Goal: Task Accomplishment & Management: Manage account settings

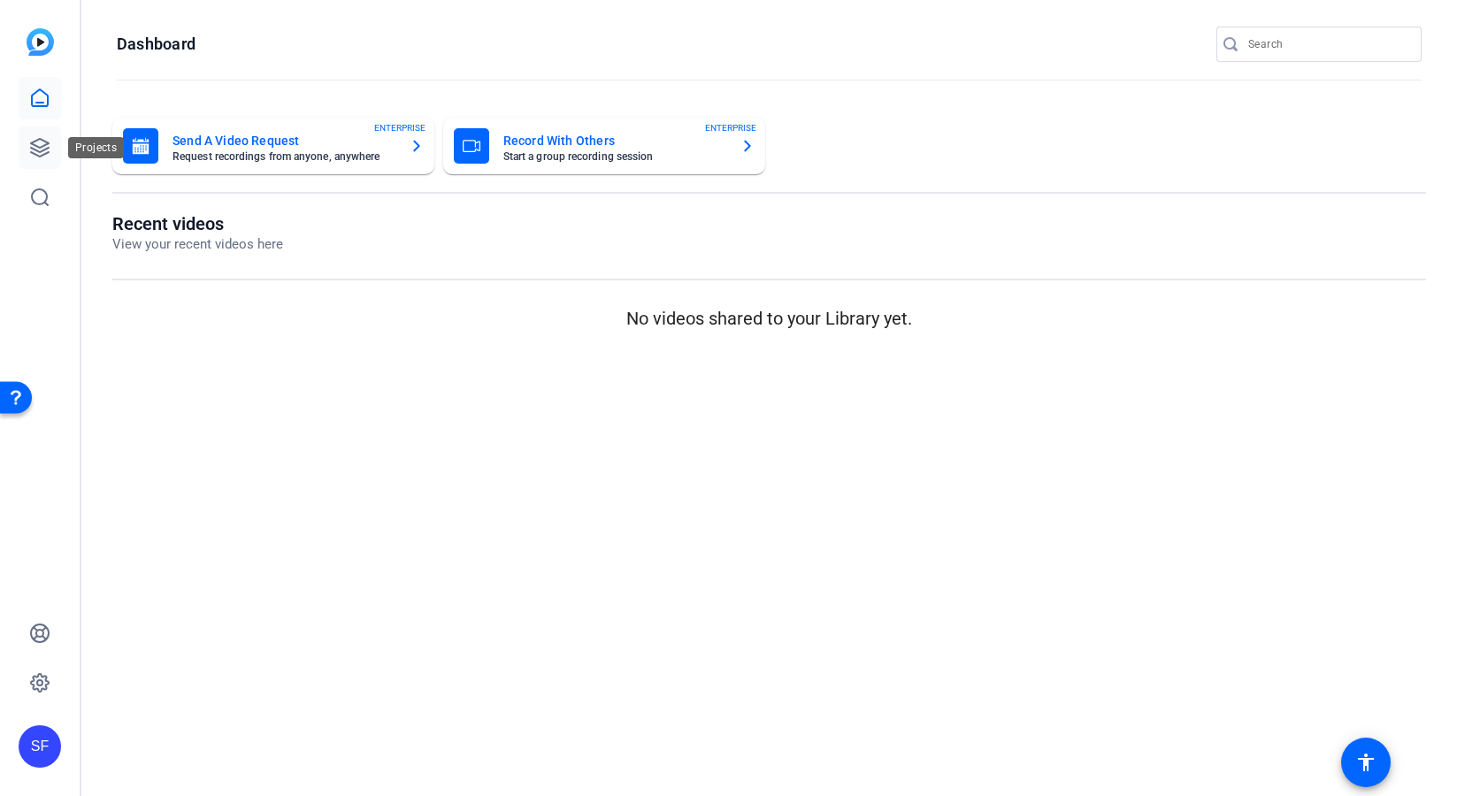
click at [27, 146] on link at bounding box center [40, 148] width 42 height 42
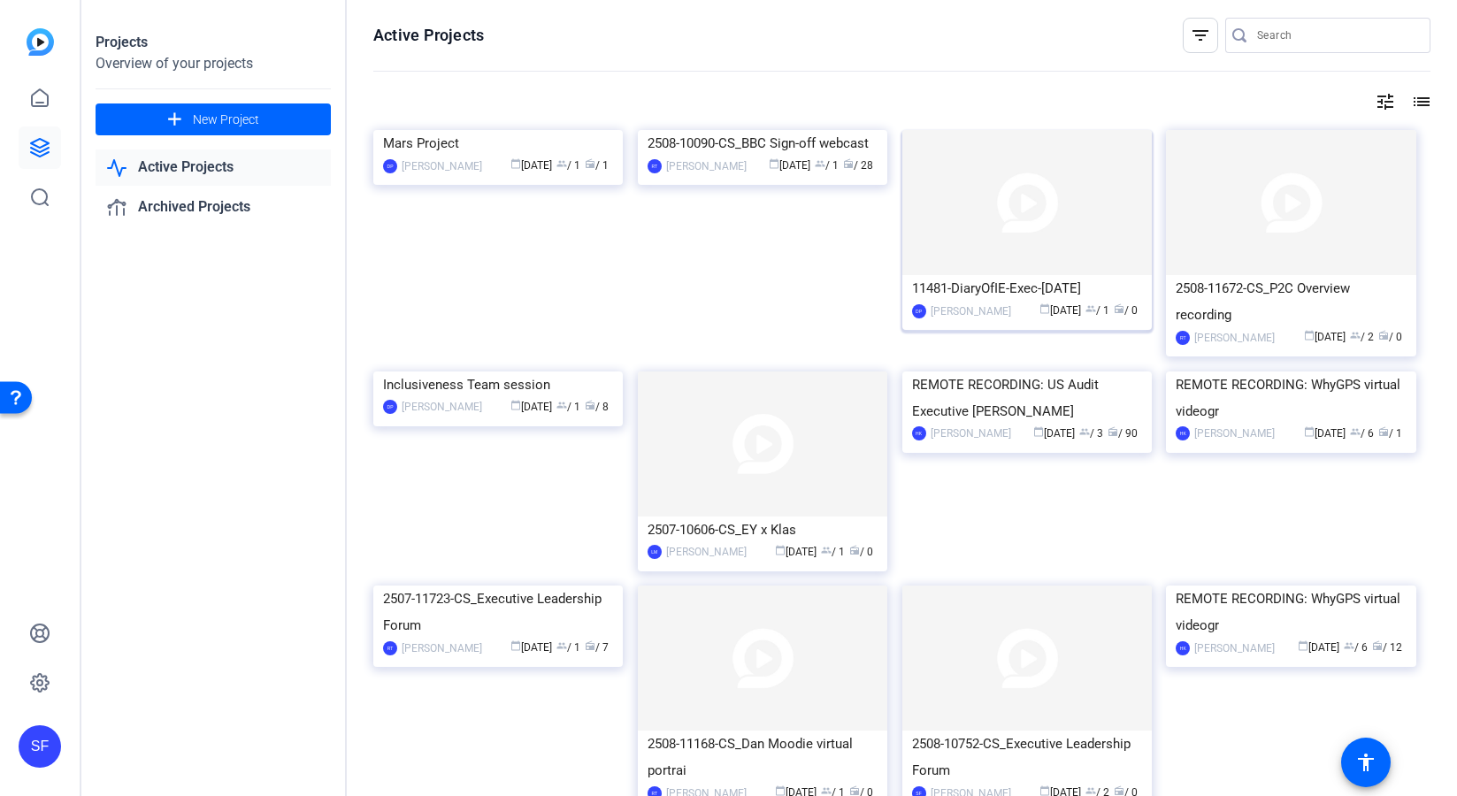
click at [1055, 235] on img at bounding box center [1026, 202] width 249 height 145
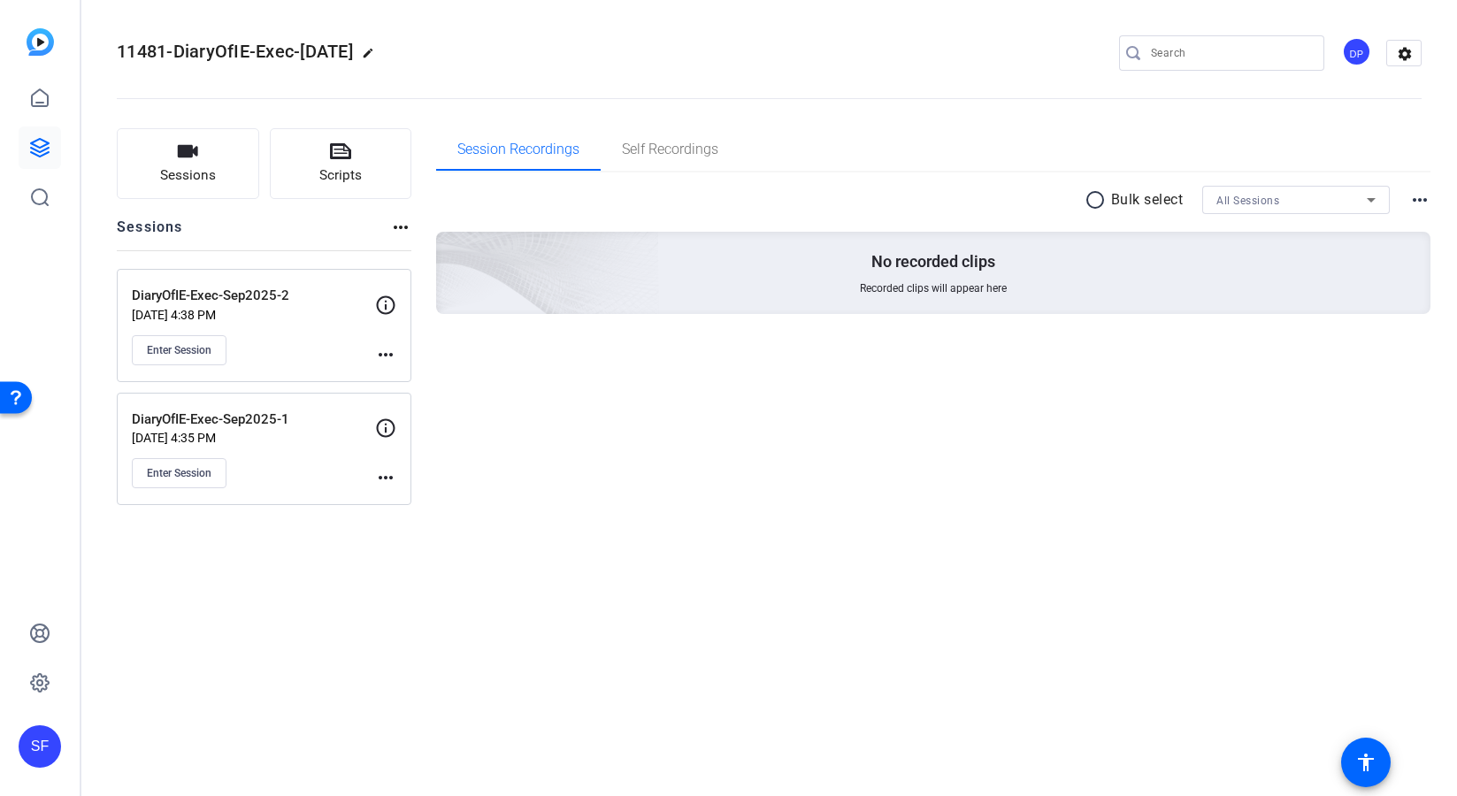
click at [1359, 47] on div "DP" at bounding box center [1356, 51] width 29 height 29
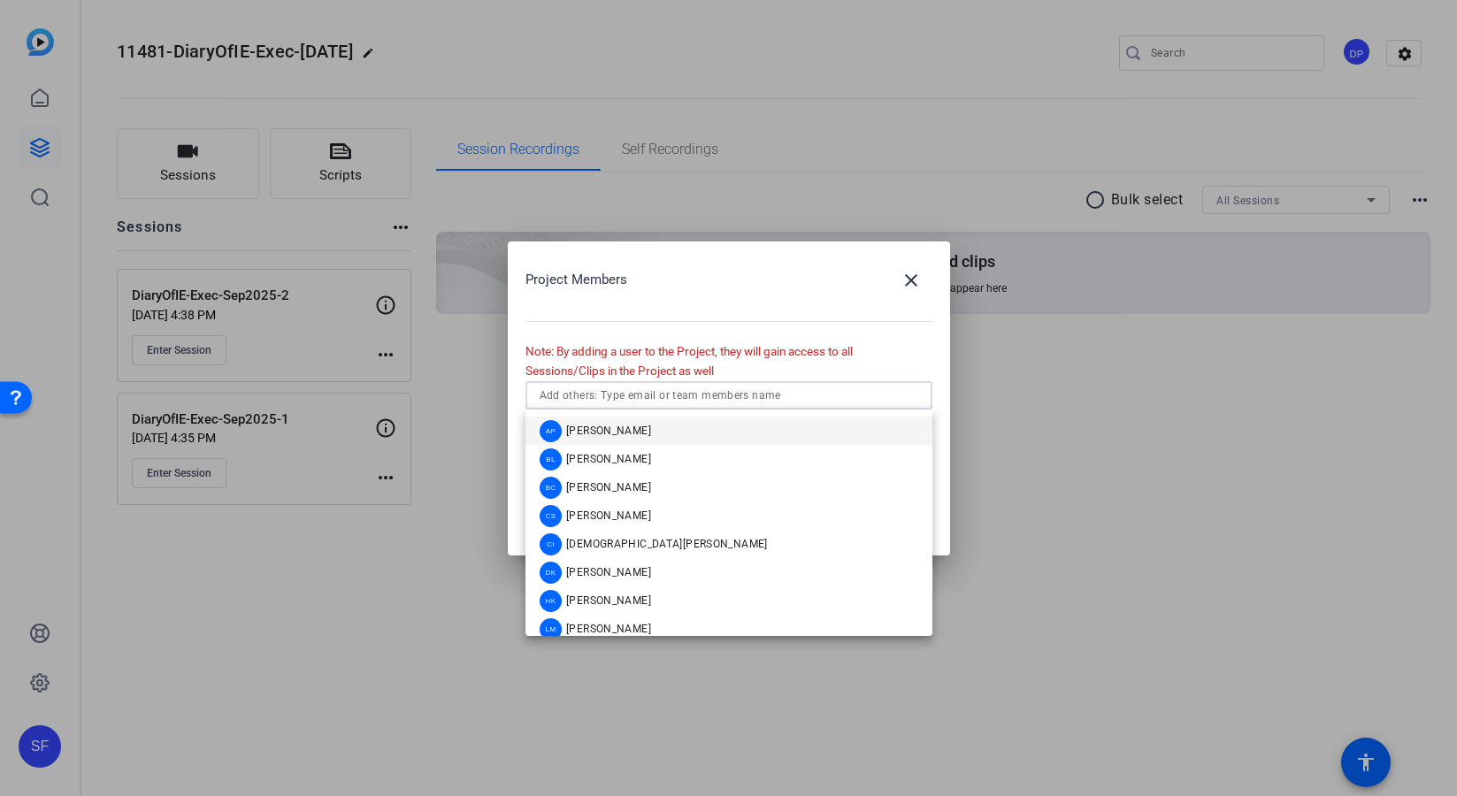
click at [765, 403] on input "text" at bounding box center [729, 395] width 379 height 21
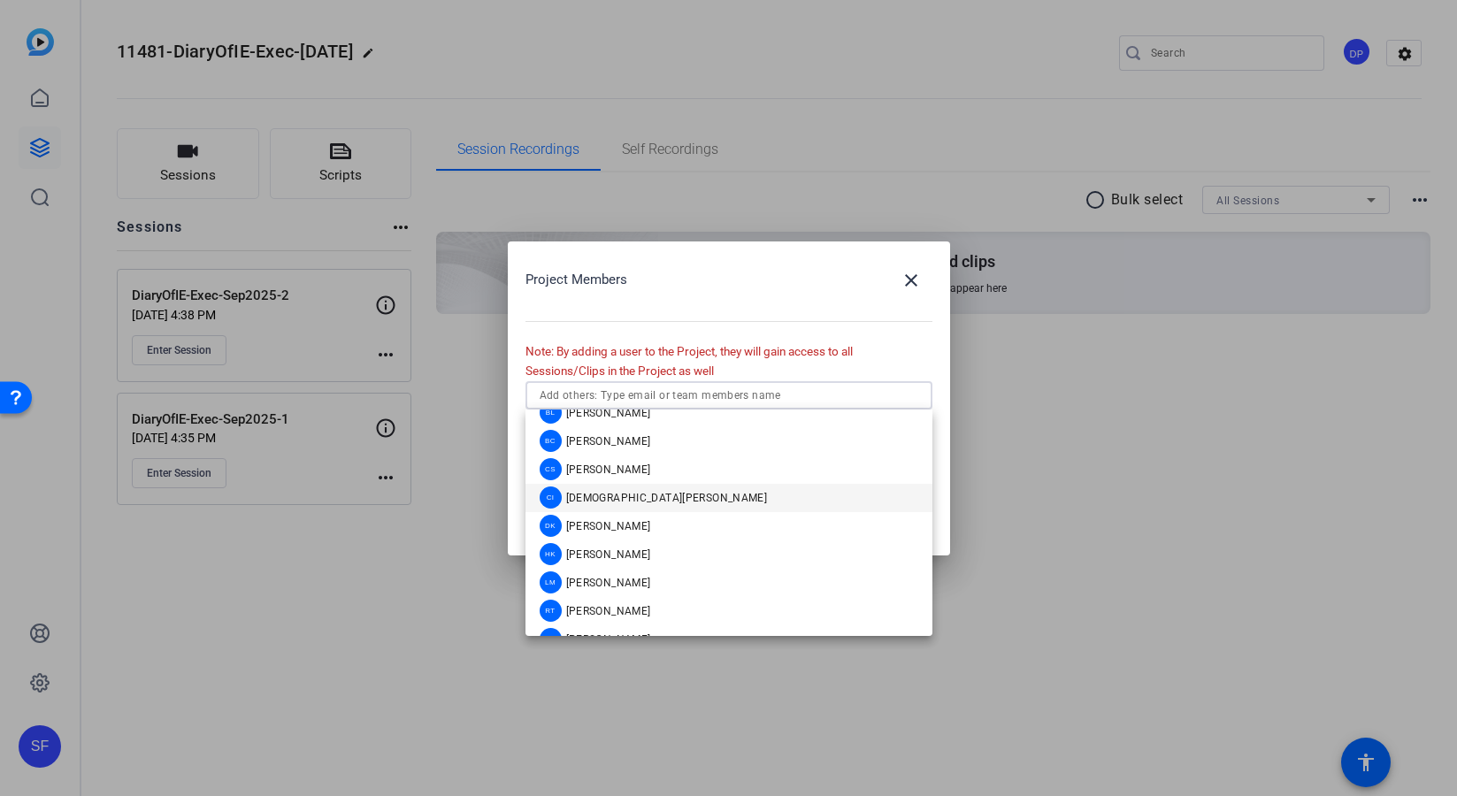
scroll to position [71, 0]
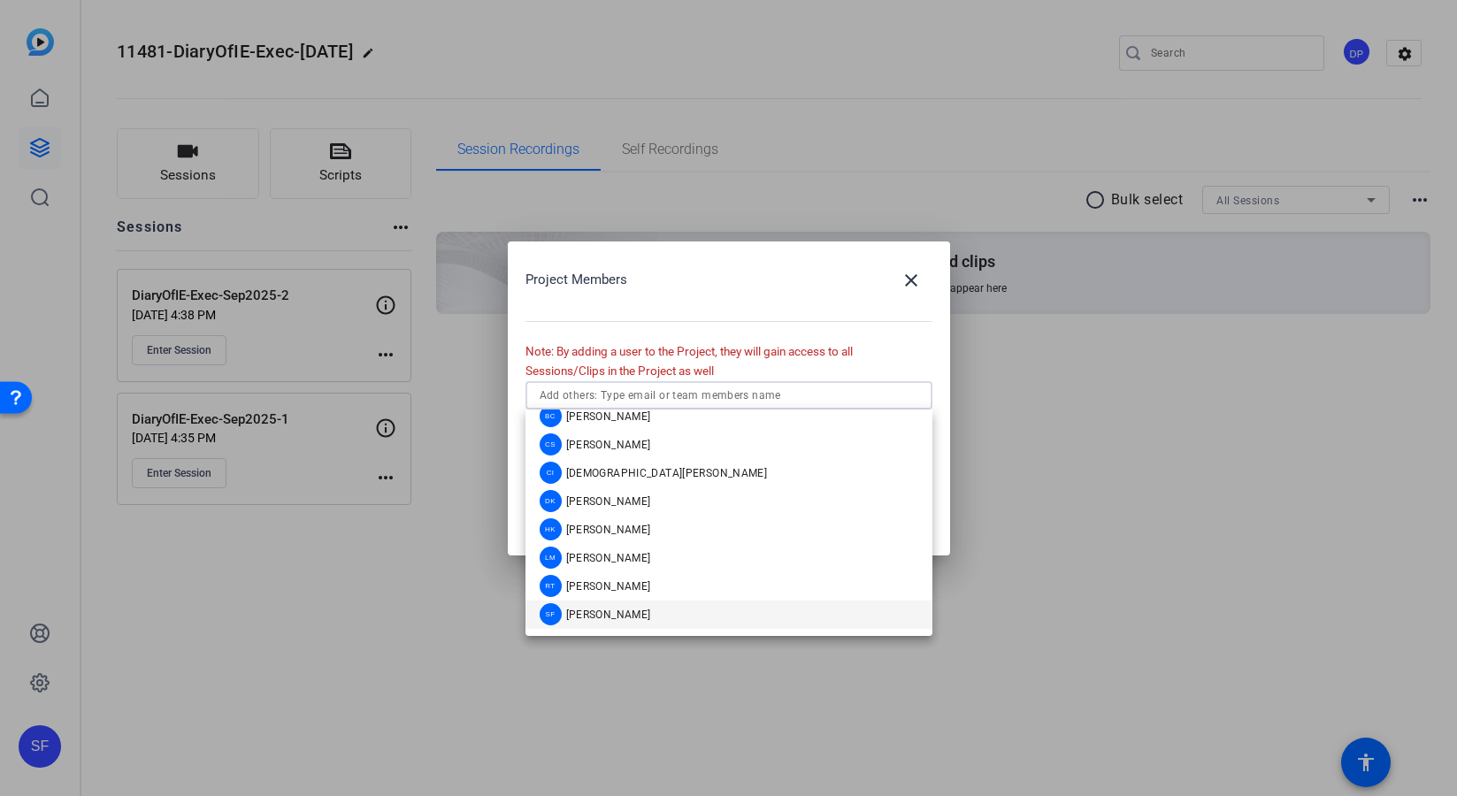
click at [634, 610] on span "[PERSON_NAME]" at bounding box center [608, 615] width 85 height 14
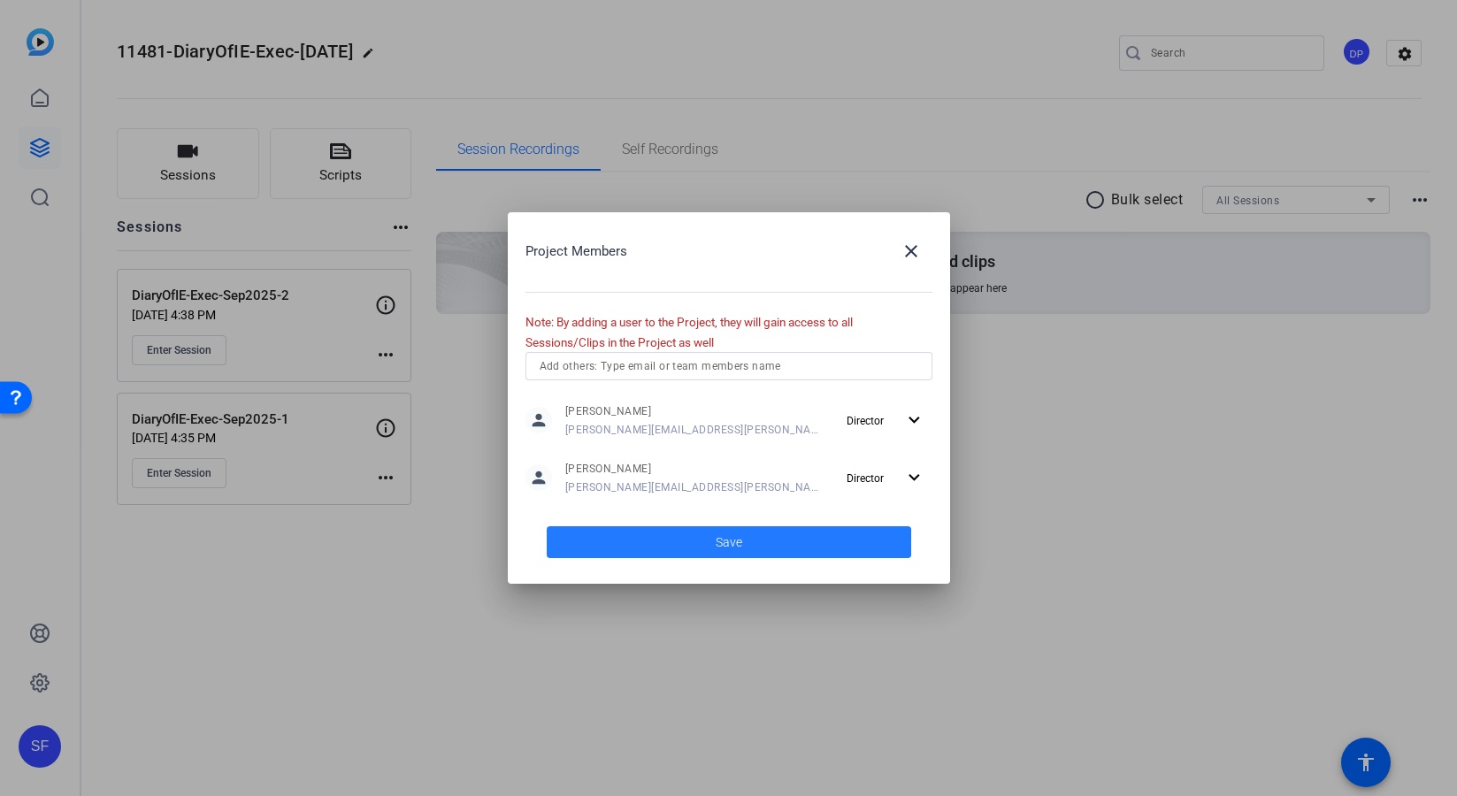
click at [690, 543] on span at bounding box center [729, 542] width 364 height 42
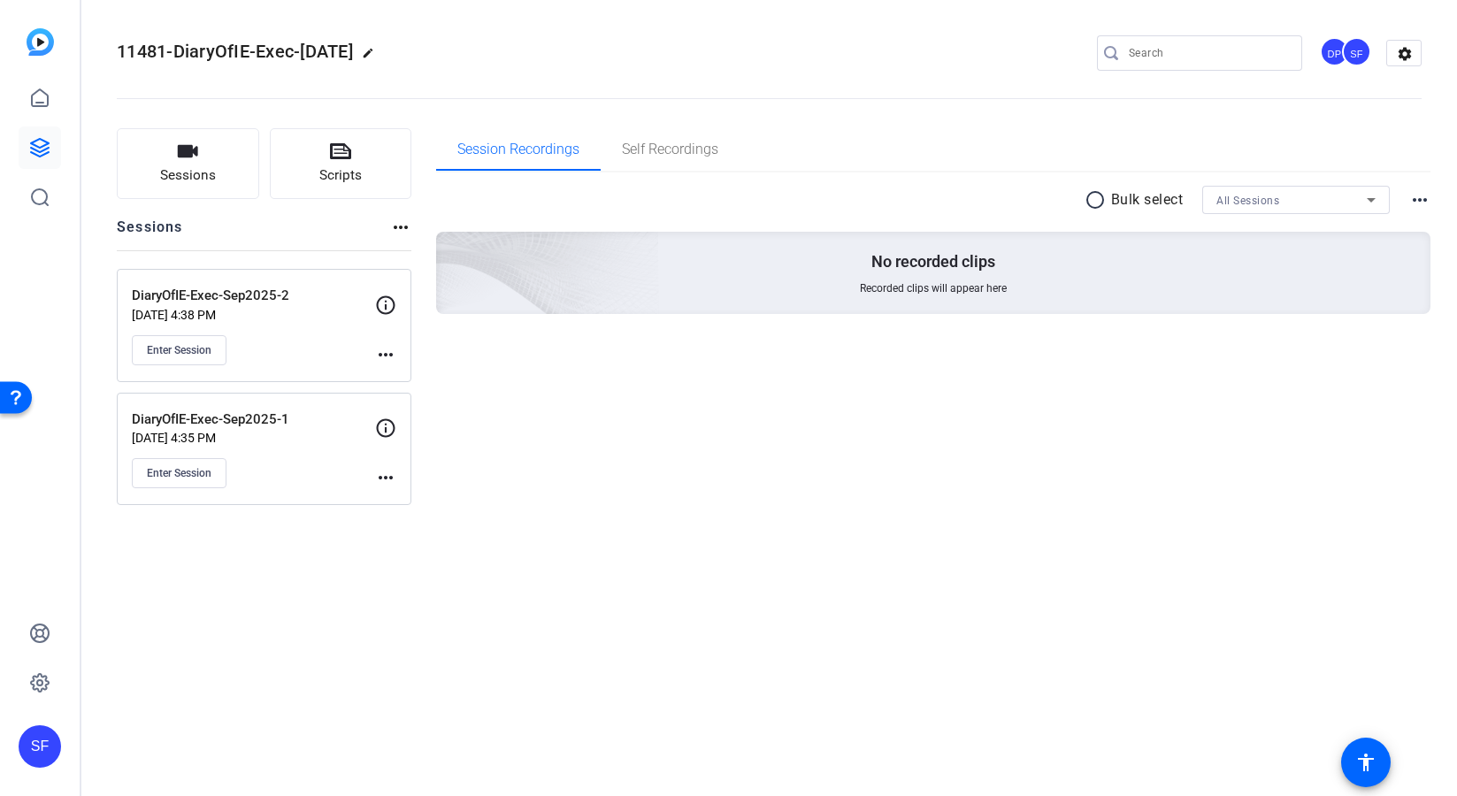
click at [387, 477] on mat-icon "more_horiz" at bounding box center [385, 477] width 21 height 21
click at [396, 501] on span "Edit Session" at bounding box center [429, 504] width 81 height 21
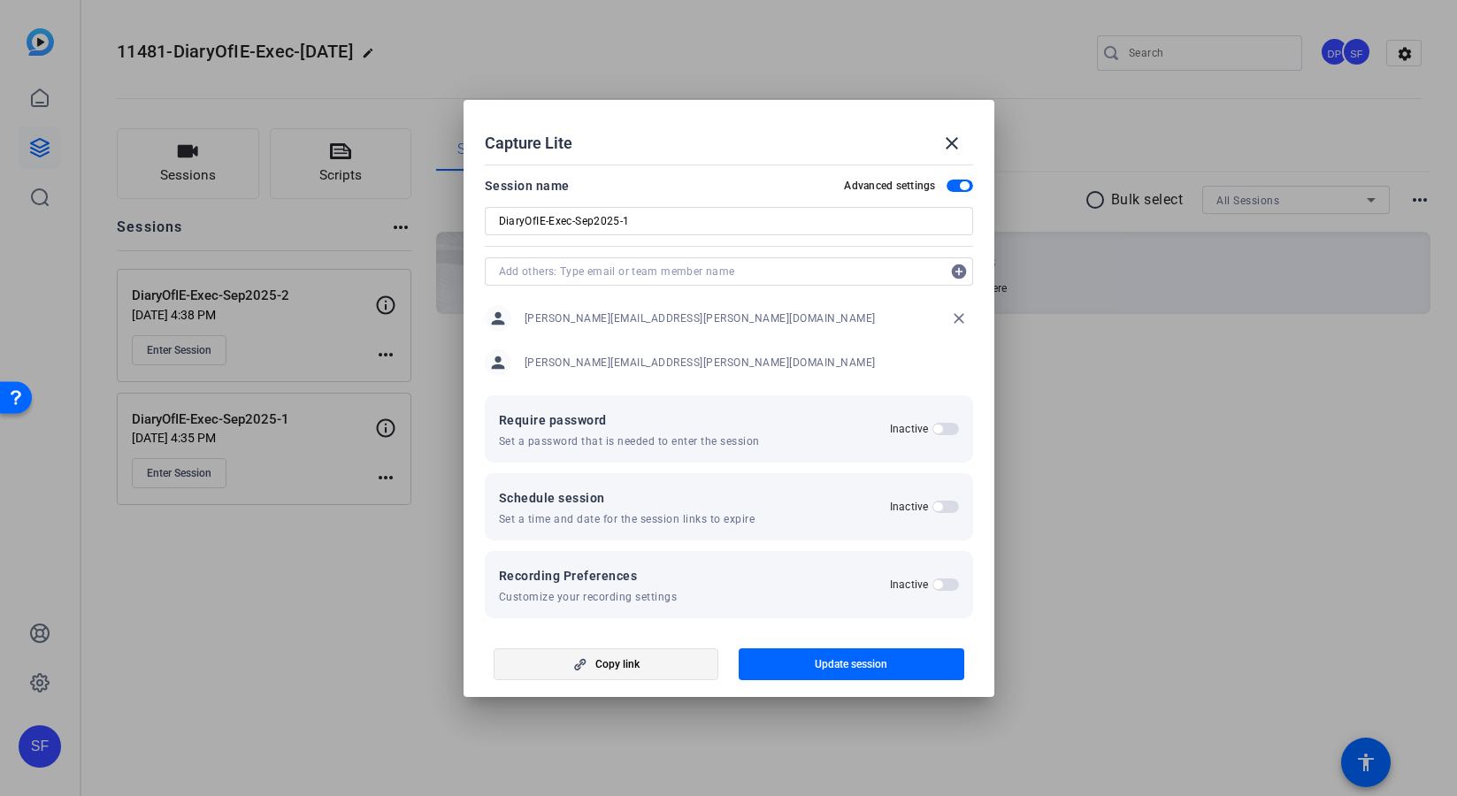
click at [634, 659] on span "Copy link" at bounding box center [617, 664] width 44 height 14
click at [605, 223] on input "DiaryOfIE-Exec-Sep2025-1" at bounding box center [729, 221] width 460 height 21
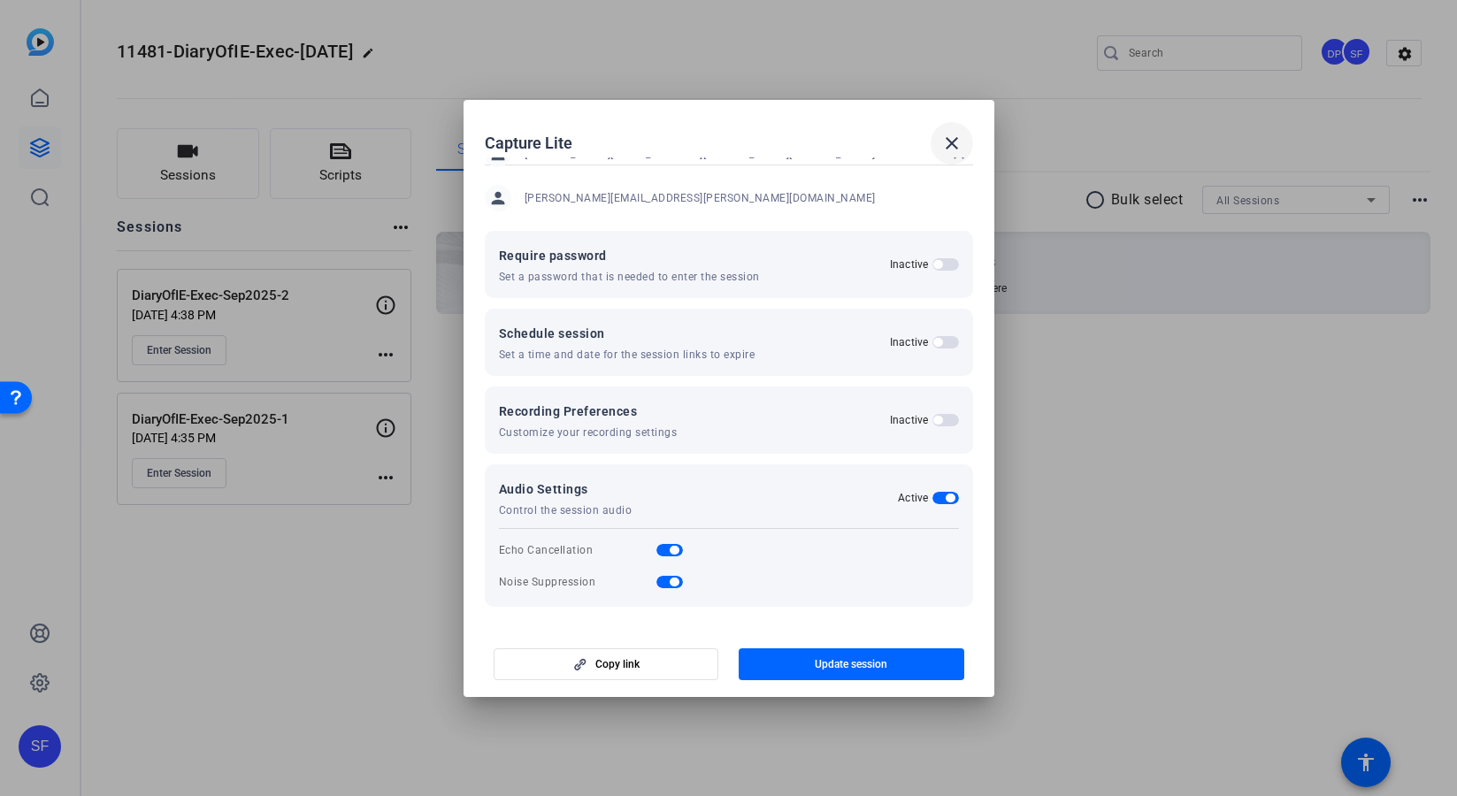
click at [947, 134] on mat-icon "close" at bounding box center [951, 143] width 21 height 21
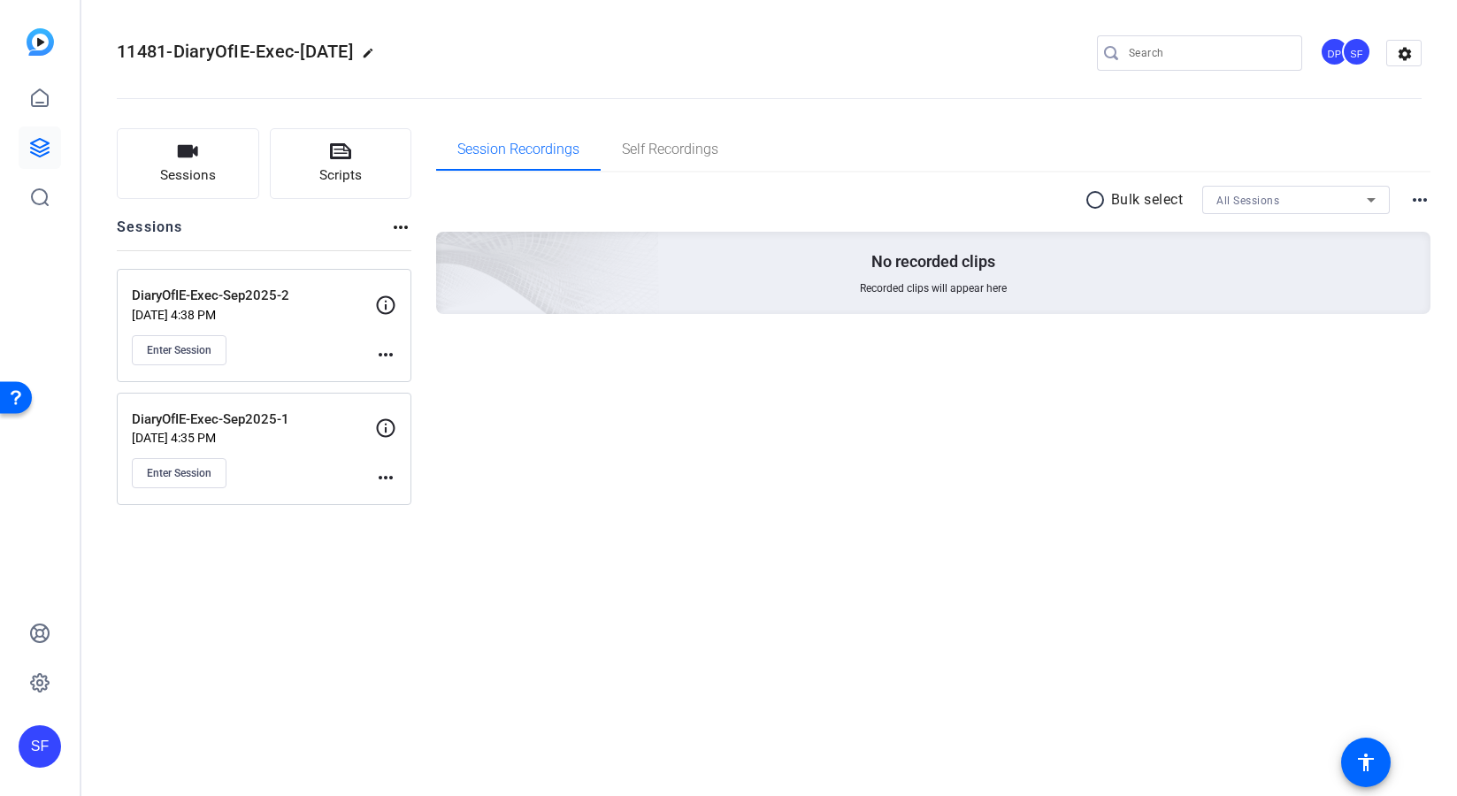
click at [390, 357] on mat-icon "more_horiz" at bounding box center [385, 354] width 21 height 21
click at [407, 385] on span "Edit Session" at bounding box center [429, 380] width 81 height 21
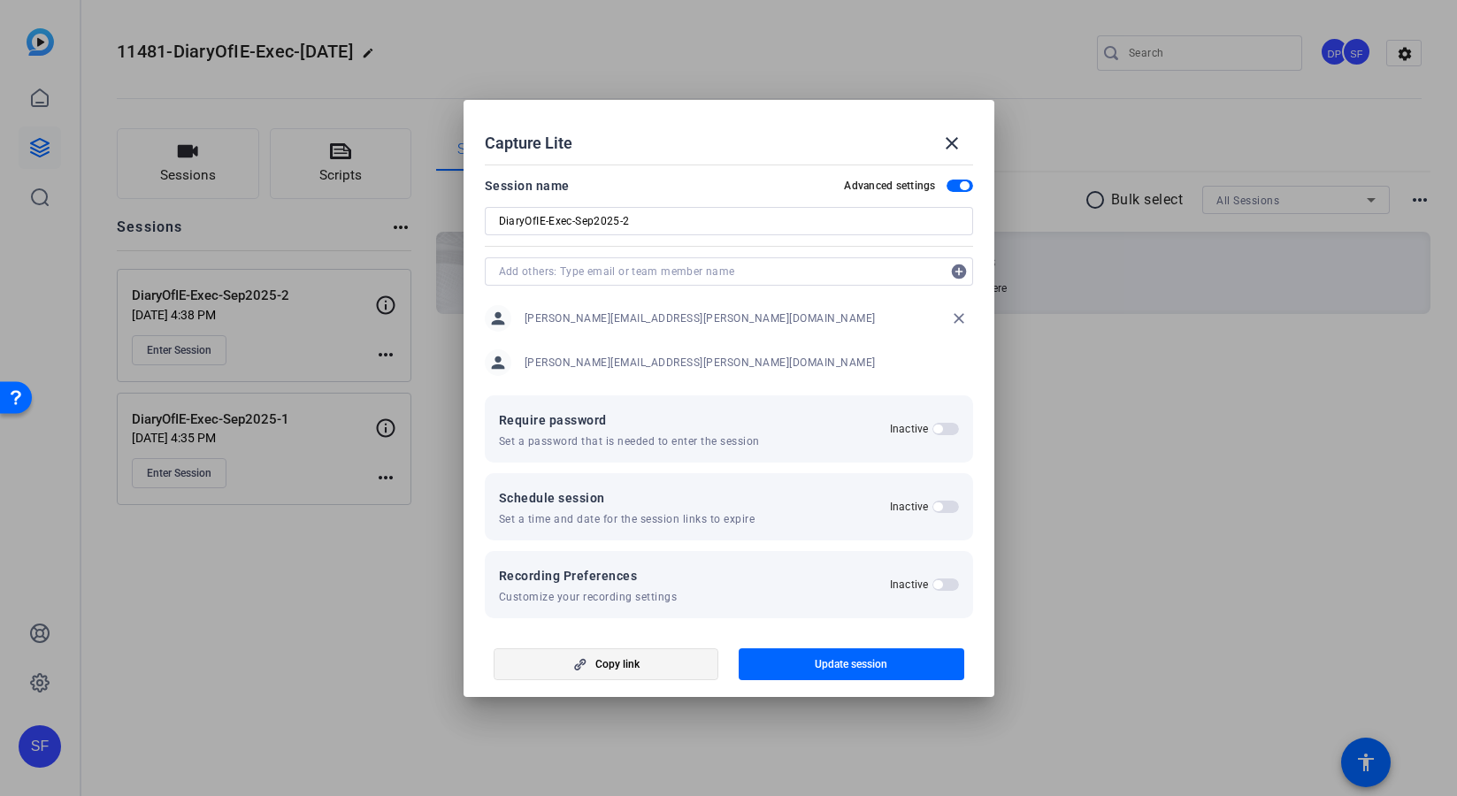
click at [625, 663] on span "Copy link" at bounding box center [617, 664] width 44 height 14
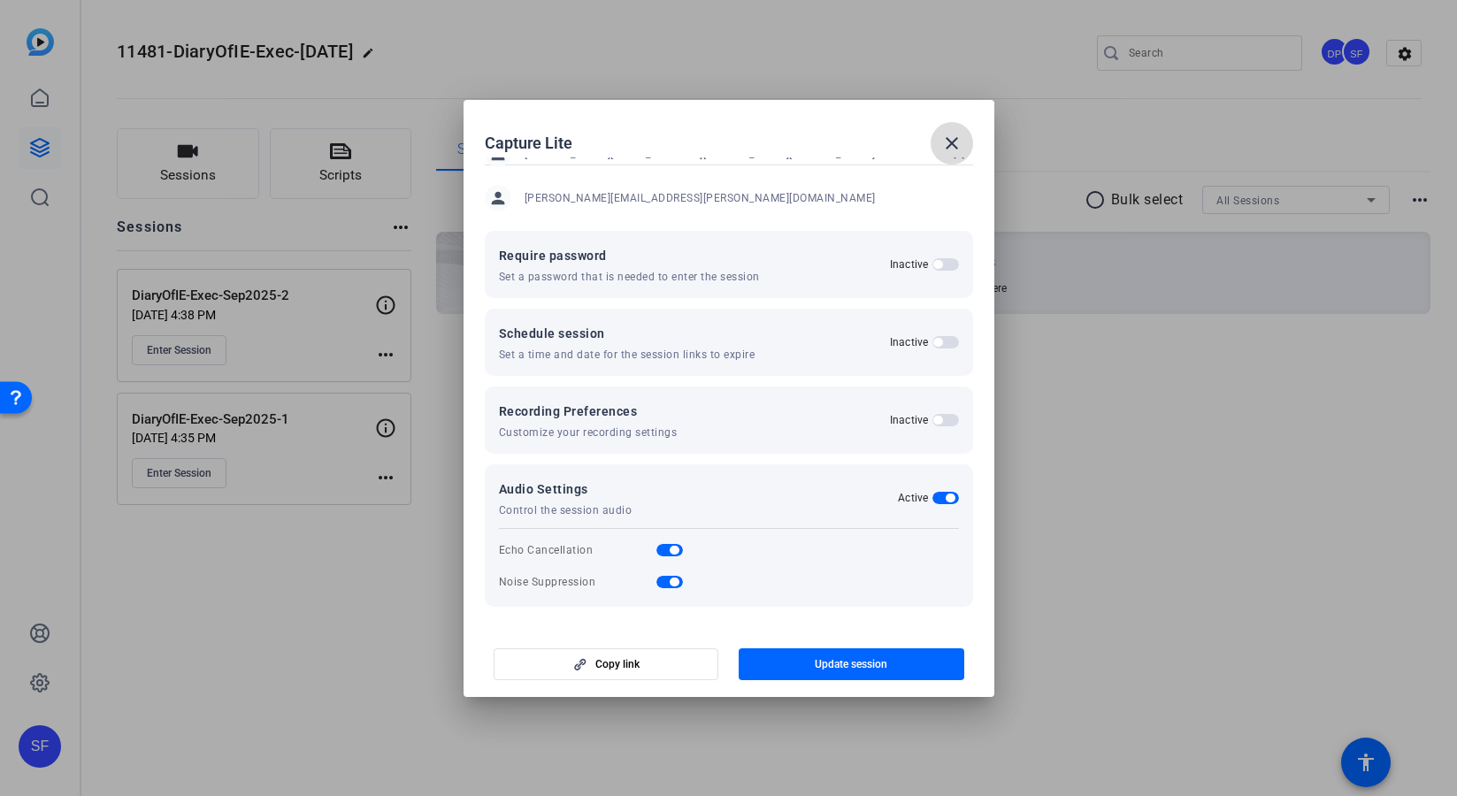
click at [957, 133] on mat-icon "close" at bounding box center [951, 143] width 21 height 21
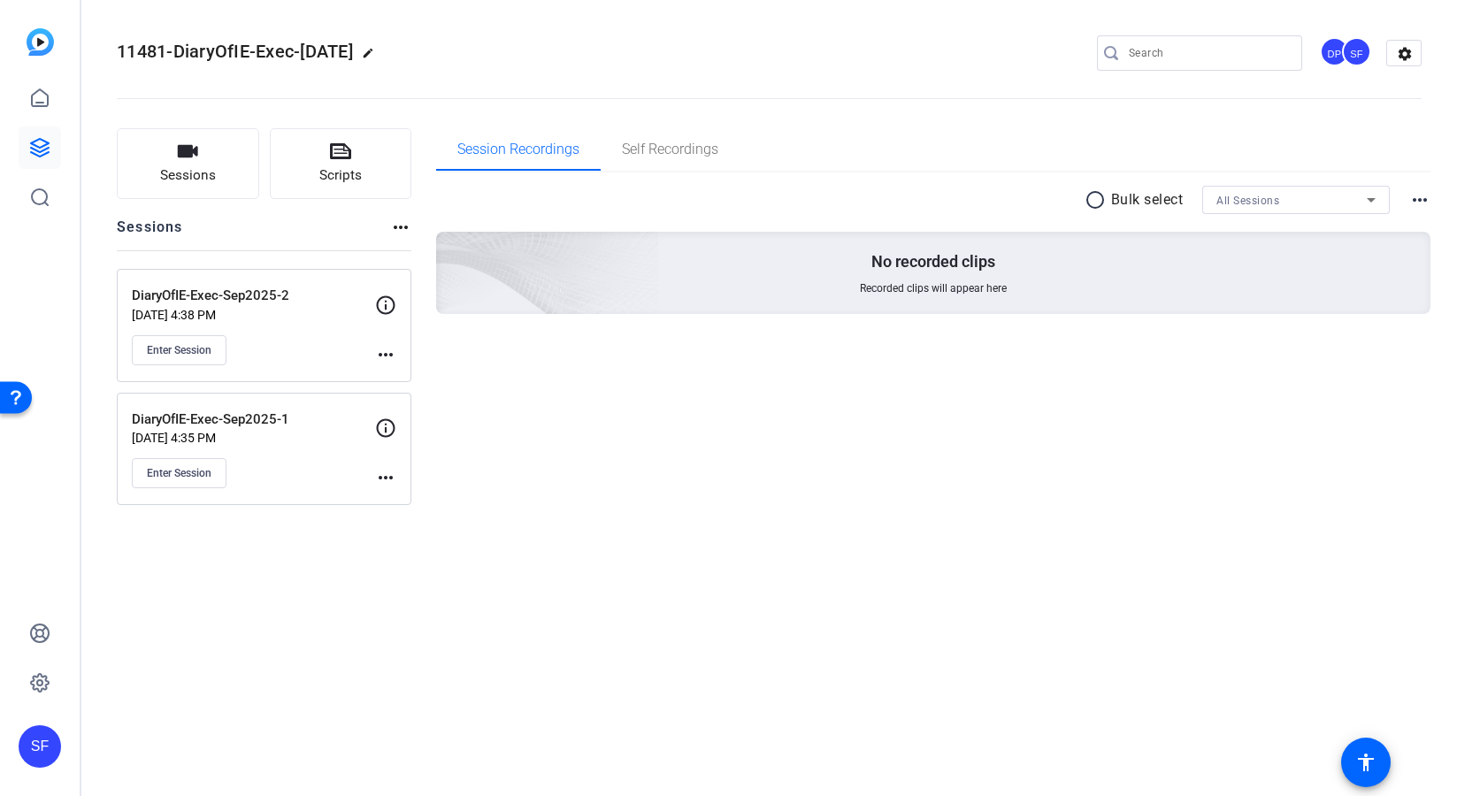
click at [152, 54] on span "11481-DiaryOfIE-Exec-[DATE]" at bounding box center [235, 51] width 236 height 21
click at [383, 54] on mat-icon "edit" at bounding box center [372, 57] width 21 height 21
drag, startPoint x: 227, startPoint y: 50, endPoint x: 127, endPoint y: 48, distance: 100.9
click at [127, 48] on div "11481-DiaryOfIE-Exec-[DATE]" at bounding box center [189, 53] width 144 height 28
click at [166, 50] on input "11481-DiaryOfIE-Exec-[DATE]" at bounding box center [189, 52] width 116 height 21
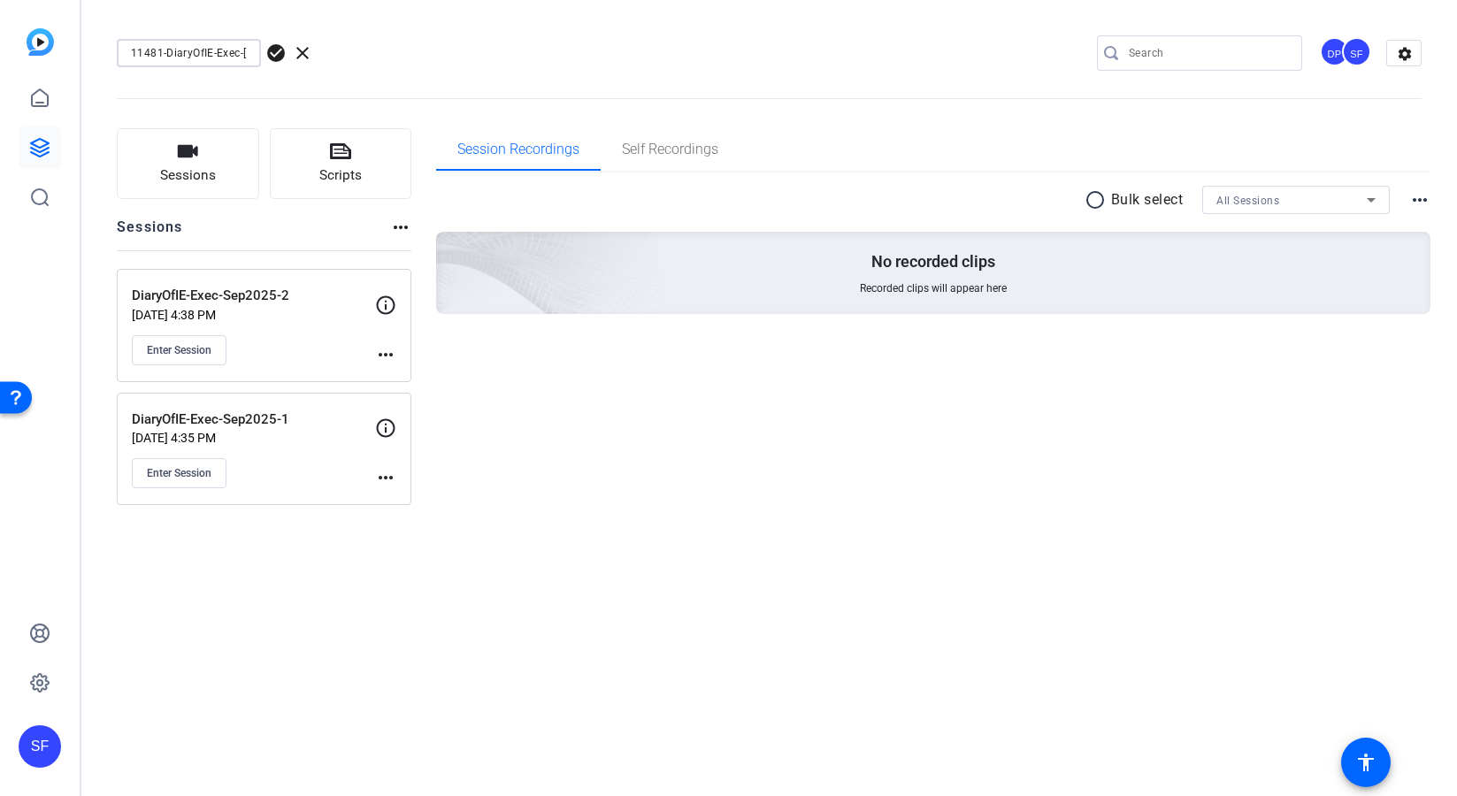
drag, startPoint x: 161, startPoint y: 53, endPoint x: 104, endPoint y: 60, distance: 57.1
click at [104, 60] on mat-toolbar "11481-DiaryOfIE-Exec-[DATE] check_circle clear DP SF settings" at bounding box center [769, 53] width 1376 height 106
click at [399, 54] on div "11481-DiaryOfIE-Exec-[DATE] check_circle clear DP SF settings" at bounding box center [769, 53] width 1305 height 27
drag, startPoint x: 32, startPoint y: 145, endPoint x: 46, endPoint y: 131, distance: 20.0
click at [32, 145] on icon at bounding box center [39, 147] width 21 height 21
